Goal: Find specific page/section: Find specific page/section

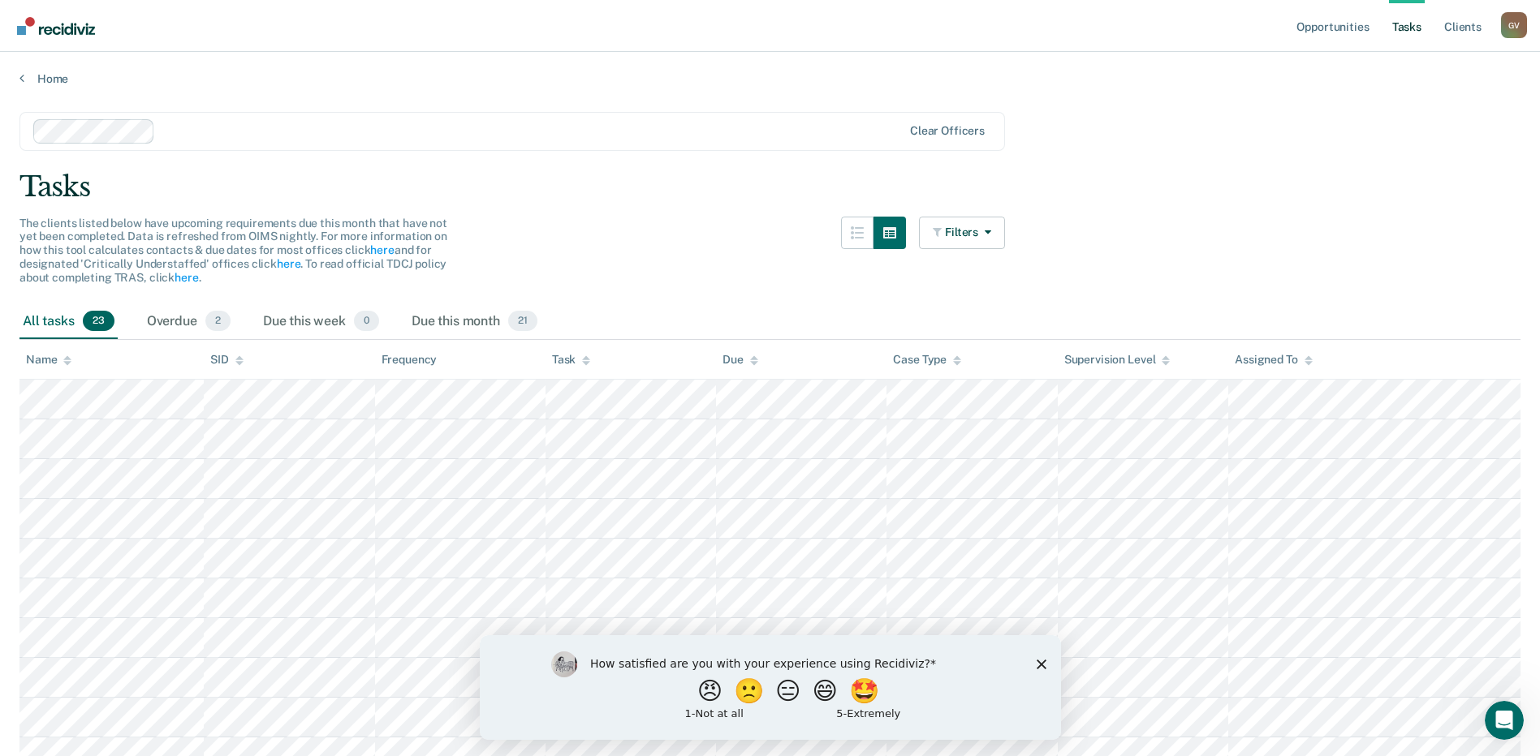
click at [1038, 660] on icon "Close survey" at bounding box center [1041, 664] width 10 height 10
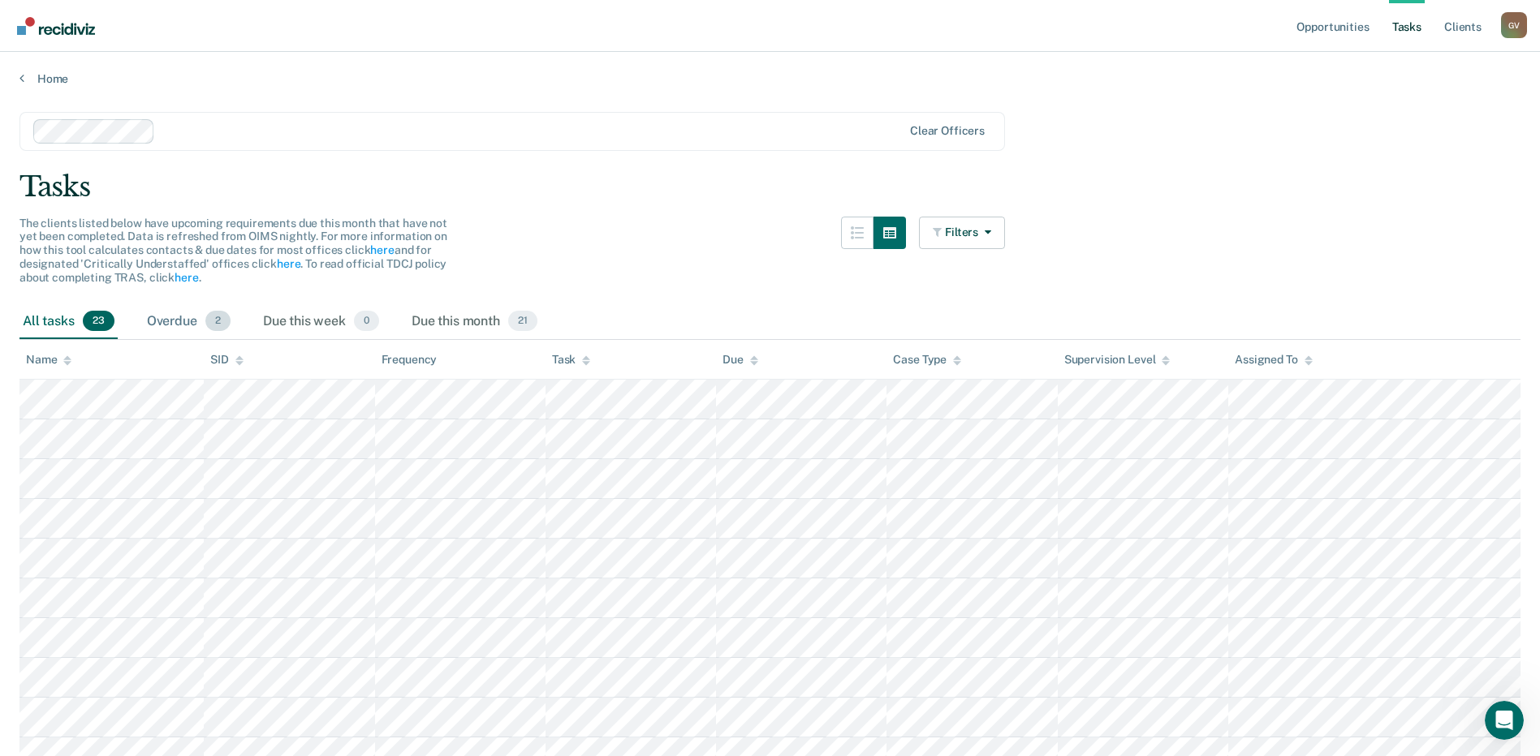
click at [170, 311] on div "Overdue 2" at bounding box center [189, 322] width 90 height 36
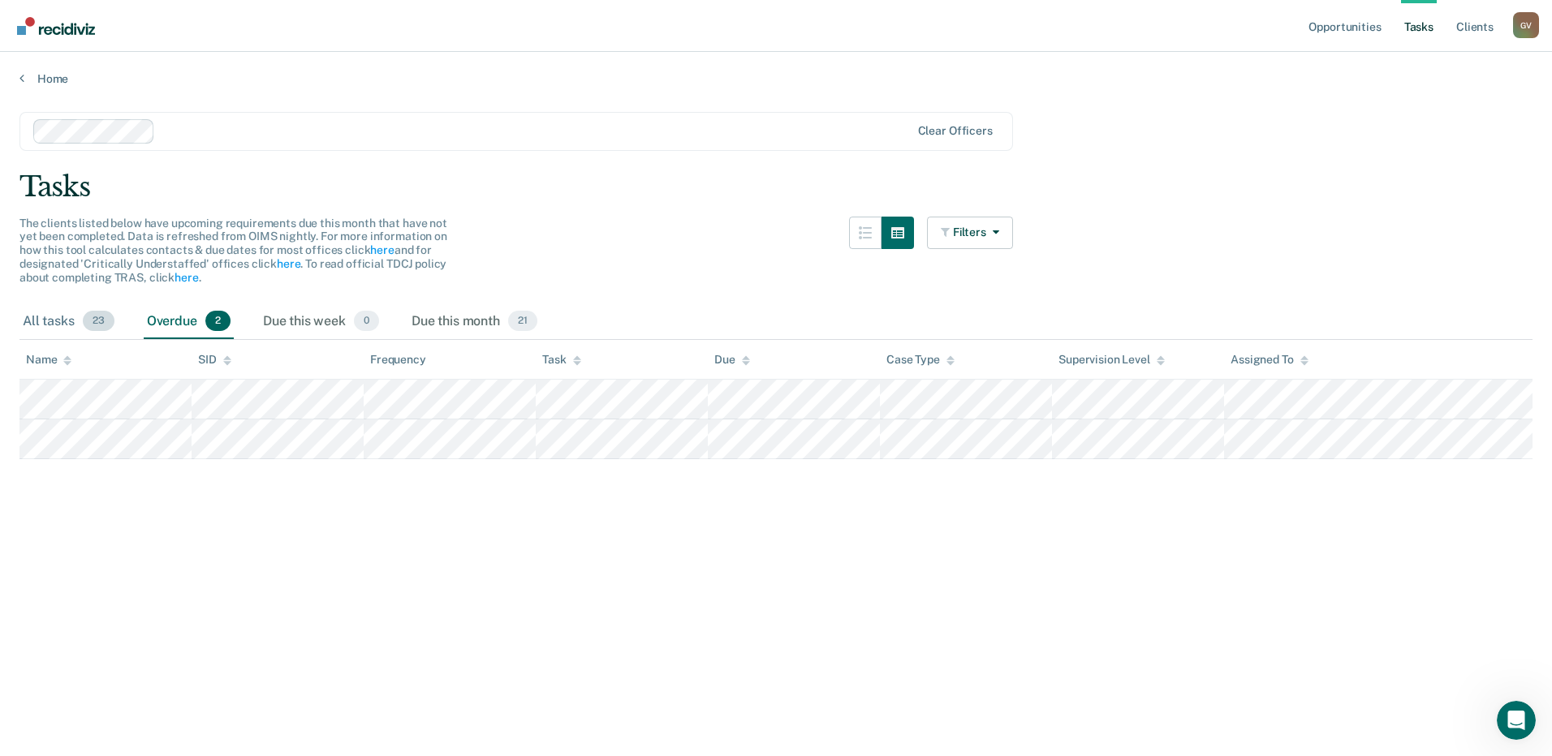
click at [43, 312] on div "All tasks 23" at bounding box center [68, 322] width 98 height 36
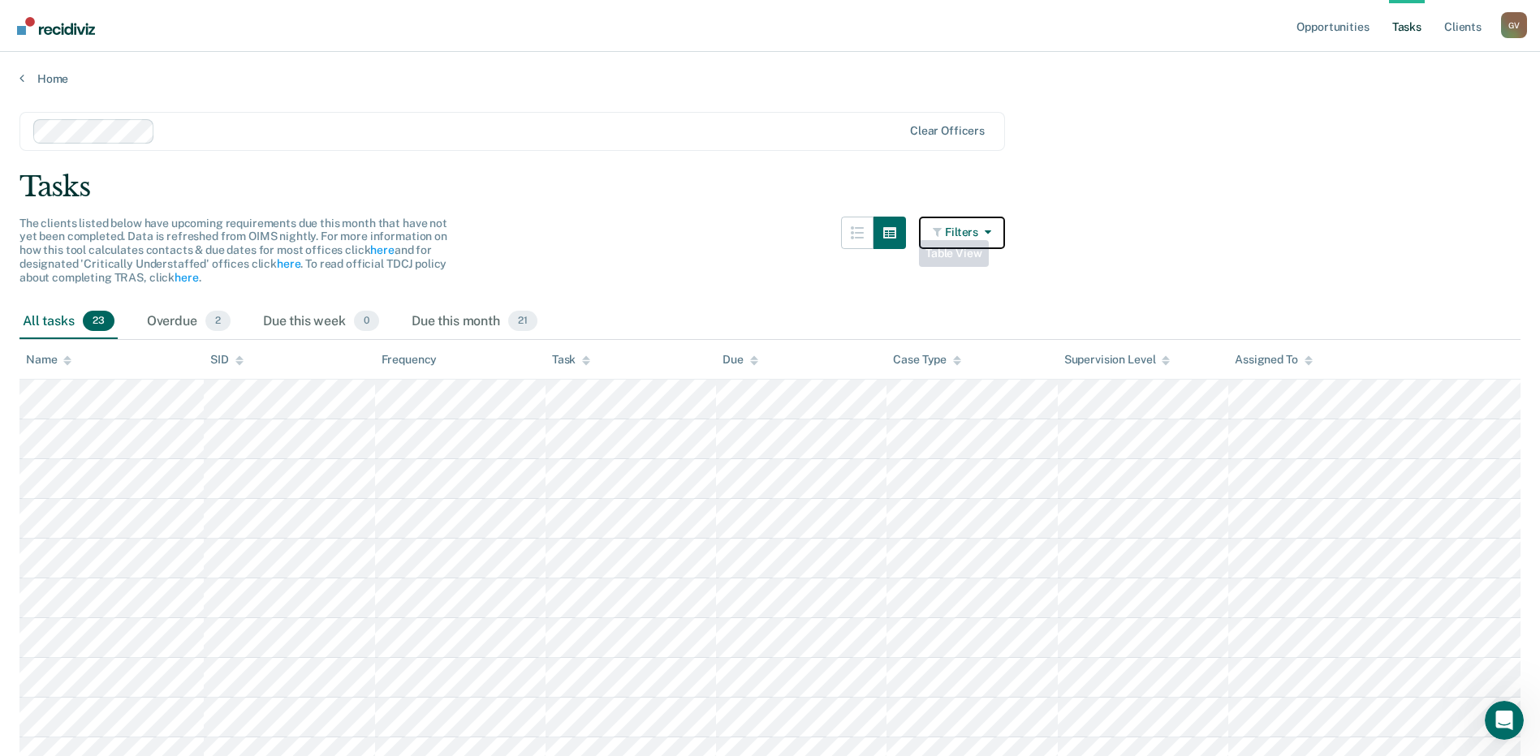
click at [999, 228] on button "Filters" at bounding box center [962, 233] width 86 height 32
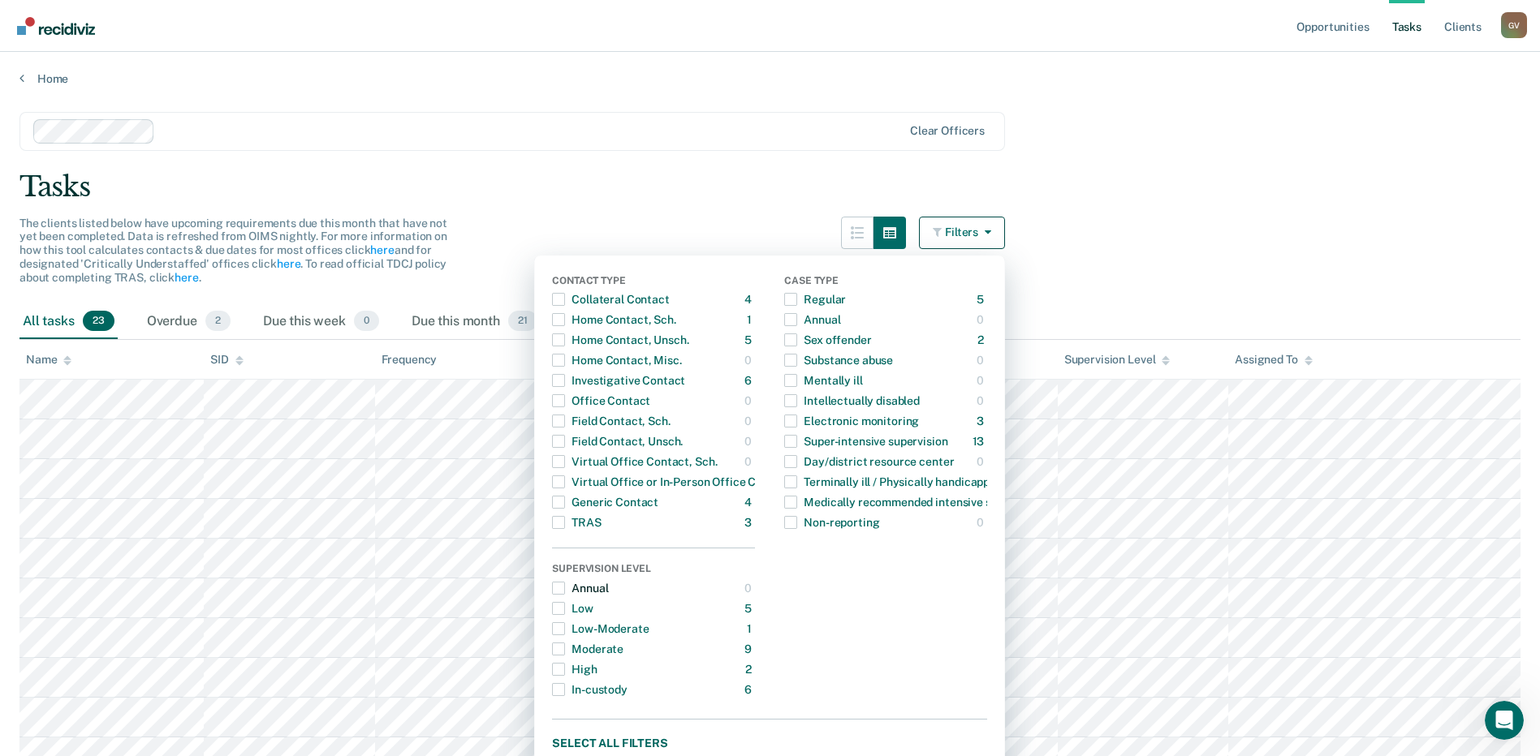
click at [565, 586] on span "button" at bounding box center [558, 588] width 13 height 13
click at [565, 590] on span "button" at bounding box center [558, 588] width 13 height 13
click at [714, 321] on button "Home Contact, Sch. 1 ONLY" at bounding box center [653, 320] width 203 height 20
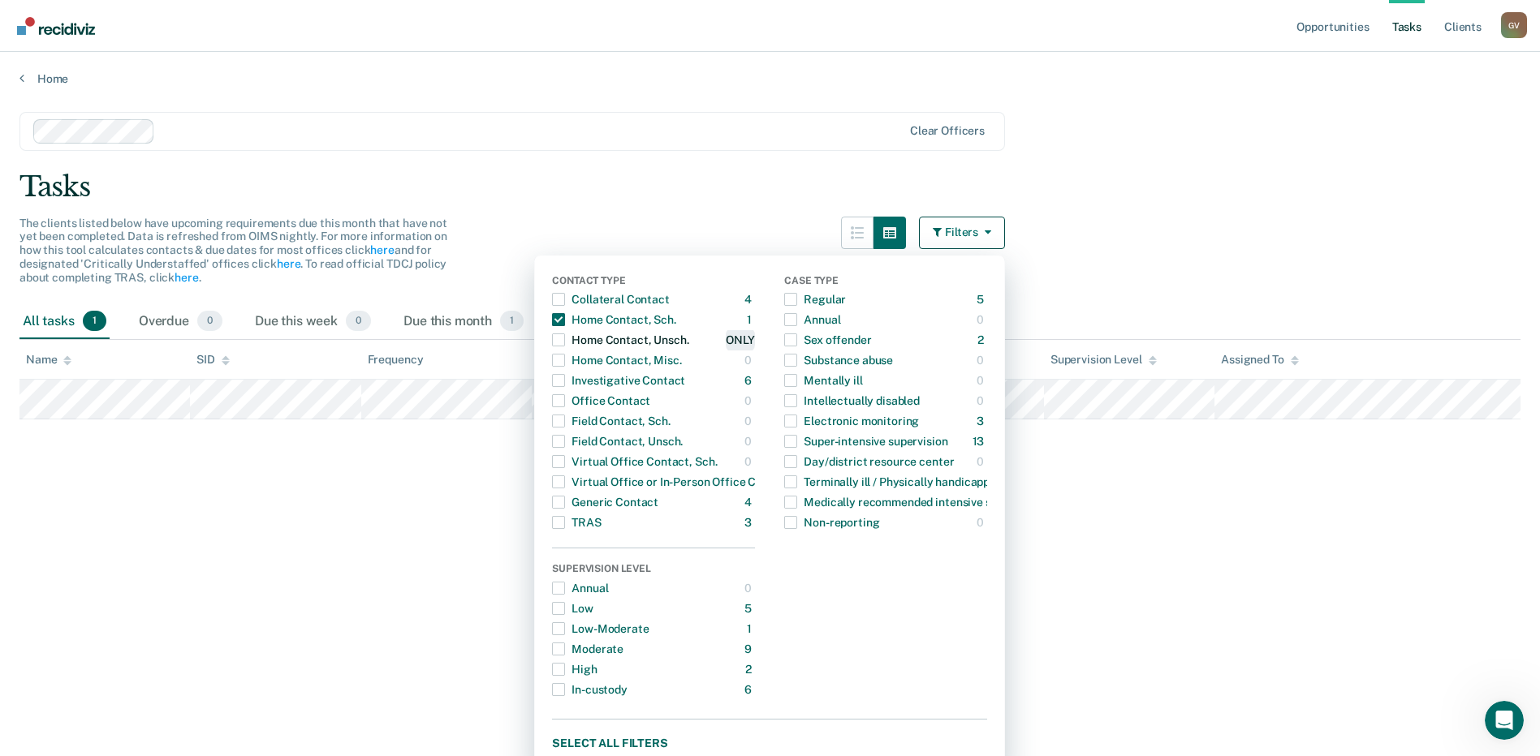
click at [753, 336] on div "ONLY" at bounding box center [740, 340] width 29 height 26
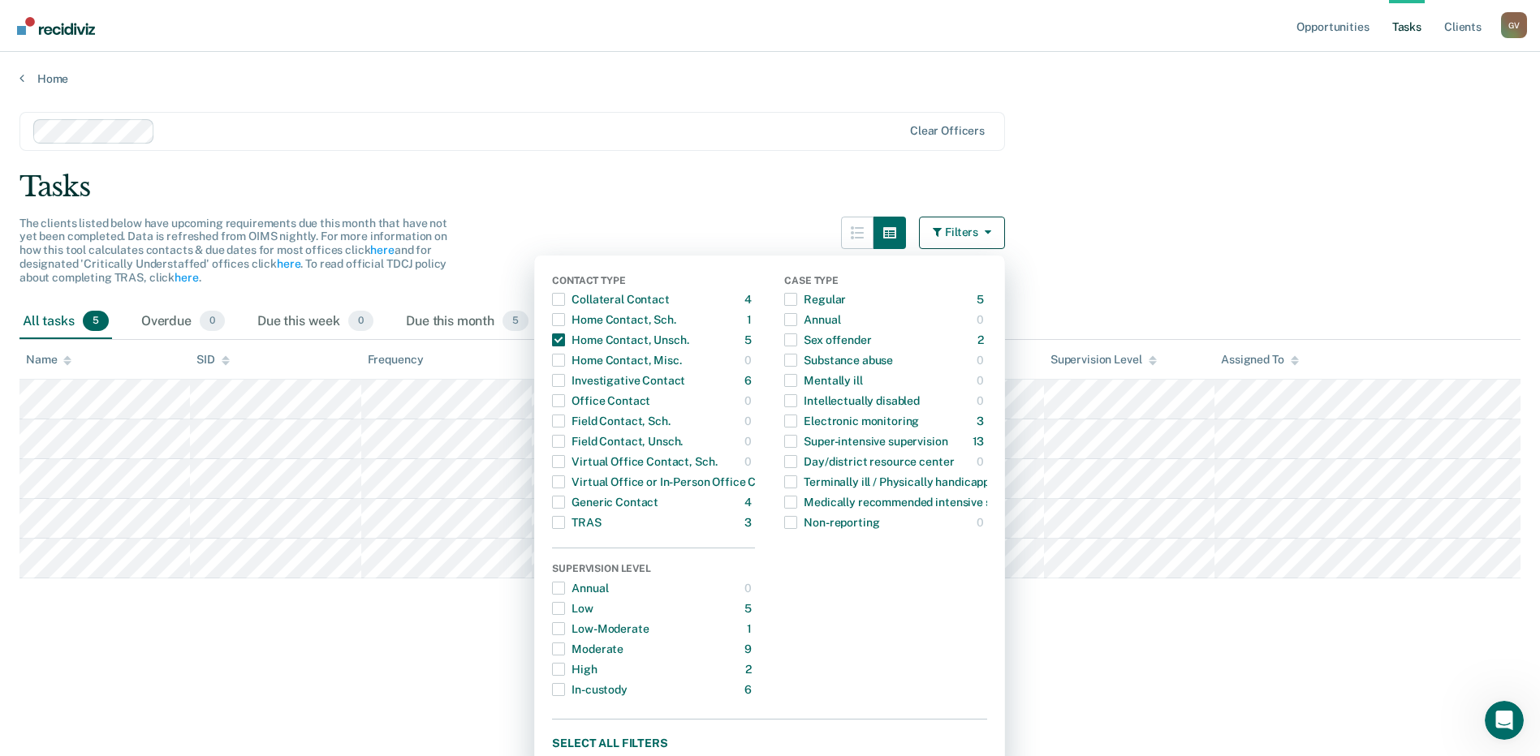
click at [678, 119] on div at bounding box center [468, 131] width 870 height 24
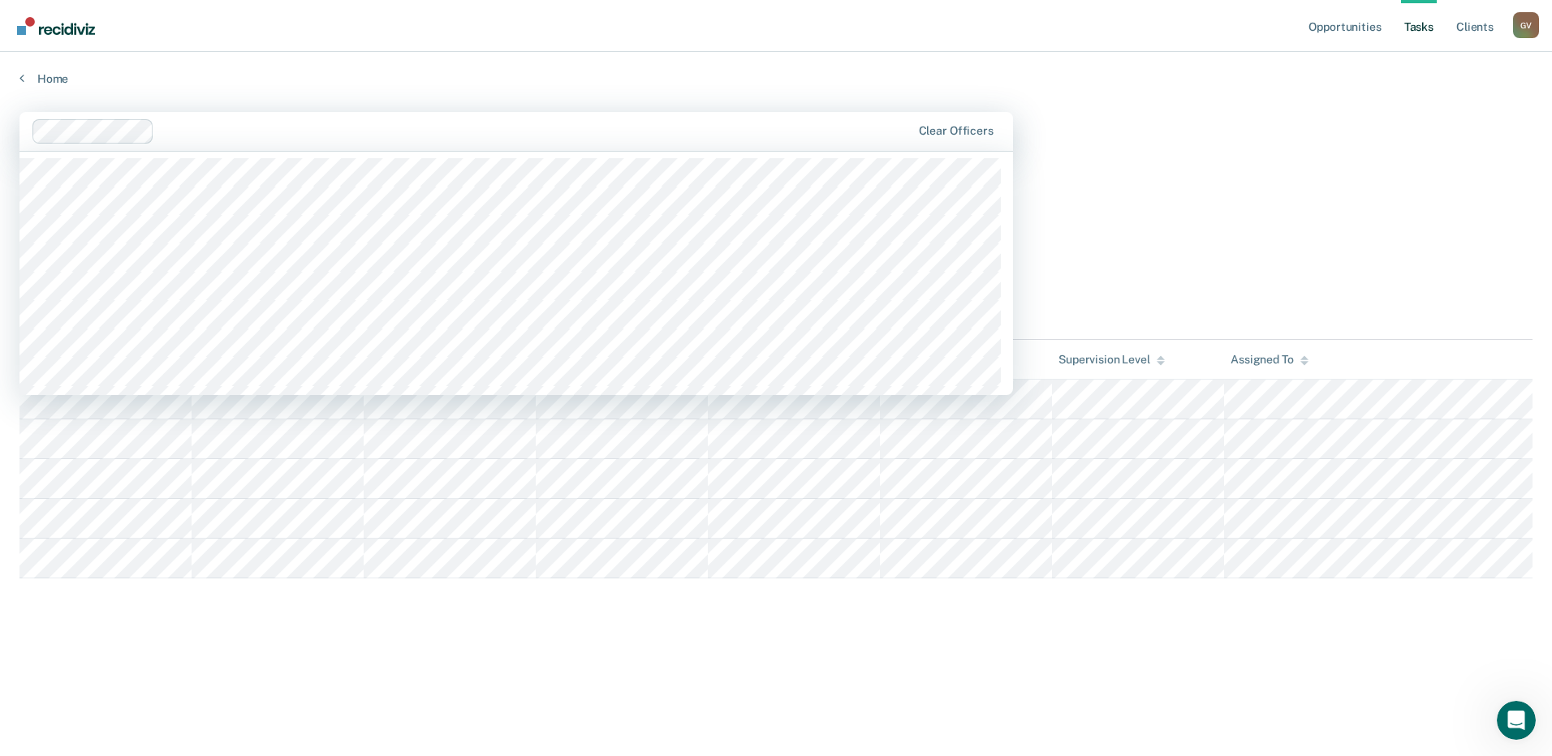
click at [1374, 235] on main "1200 results available. Use Up and Down to choose options, press Enter to selec…" at bounding box center [776, 419] width 1552 height 666
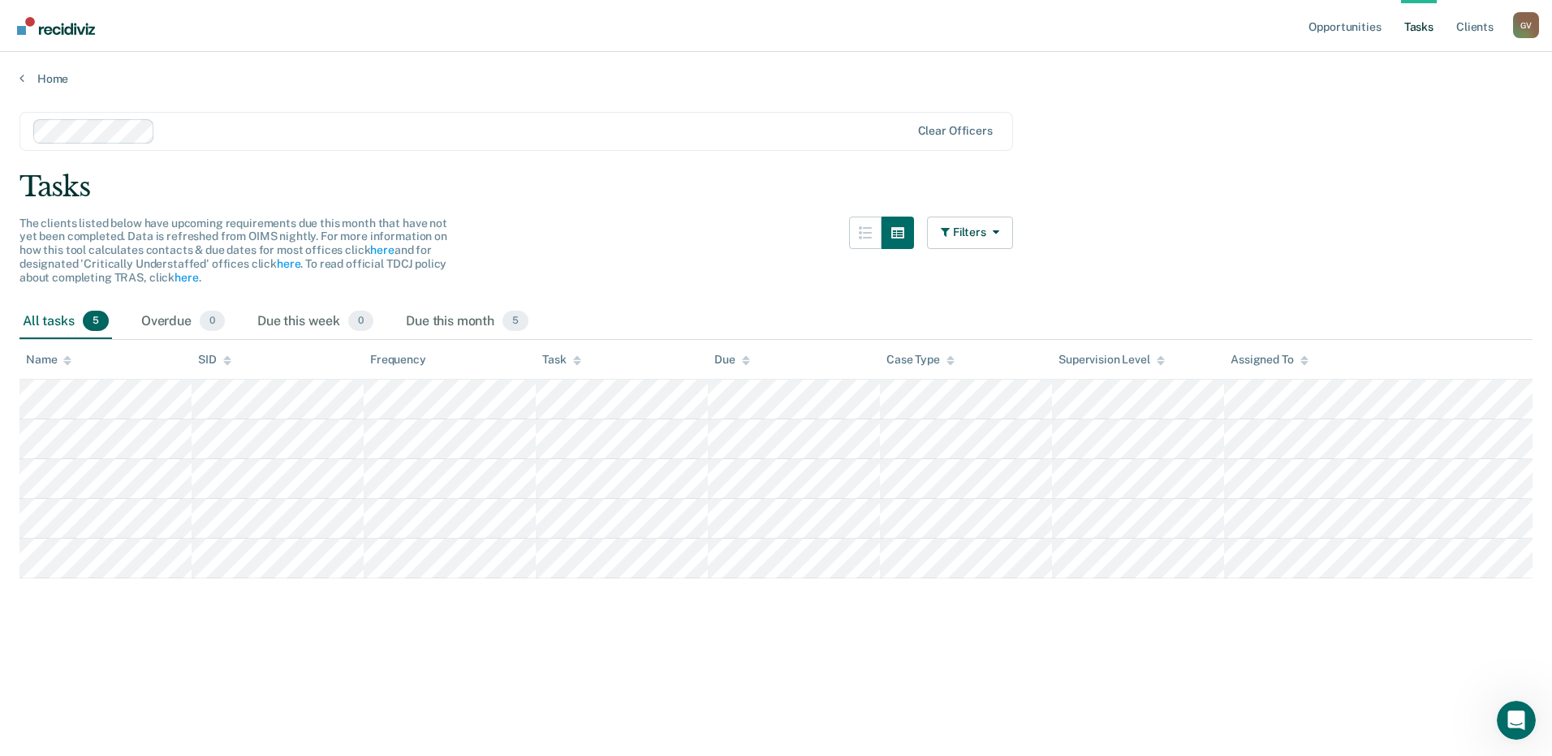
click at [1305, 214] on main "Clear officers Tasks The clients listed below have upcoming requirements due th…" at bounding box center [776, 419] width 1552 height 666
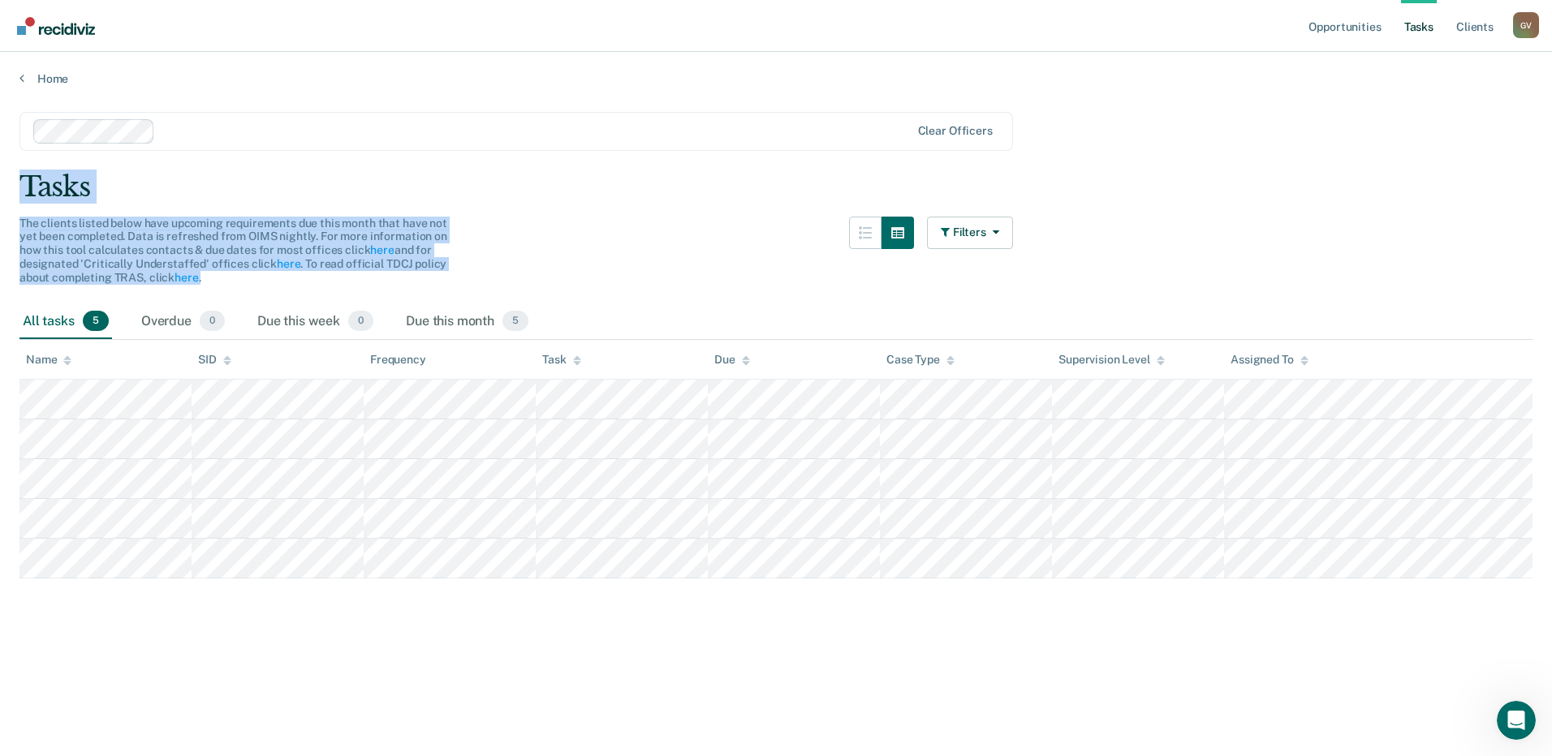
drag, startPoint x: 22, startPoint y: 191, endPoint x: 213, endPoint y: 286, distance: 213.8
click at [213, 286] on main "Clear officers Tasks The clients listed below have upcoming requirements due th…" at bounding box center [776, 419] width 1552 height 666
drag, startPoint x: 213, startPoint y: 286, endPoint x: 609, endPoint y: 229, distance: 399.3
click at [609, 229] on div "The clients listed below have upcoming requirements due this month that have no…" at bounding box center [515, 261] width 993 height 88
